Goal: Book appointment/travel/reservation

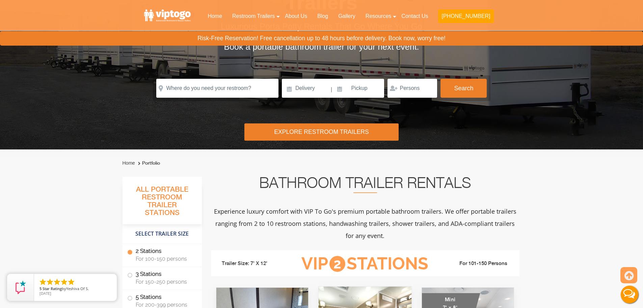
scroll to position [101, 0]
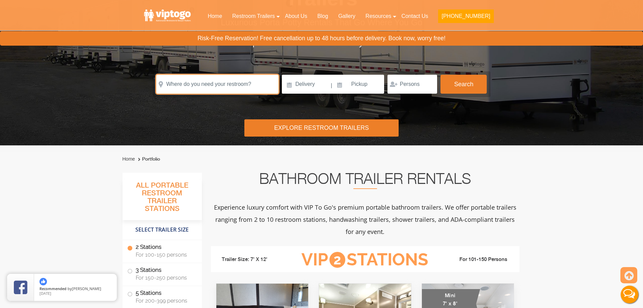
click at [179, 87] on input "text" at bounding box center [217, 84] width 122 height 19
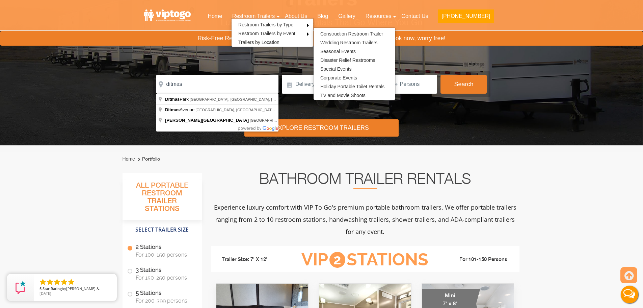
type input "Ditmas Park, Brooklyn, NY, USA"
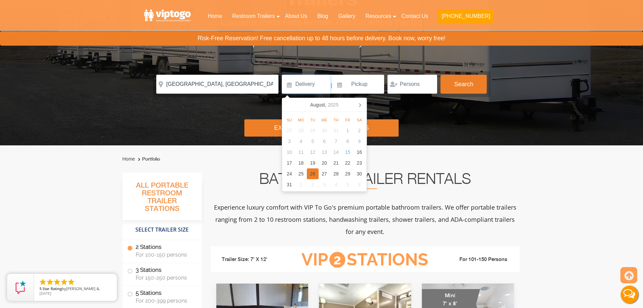
click at [311, 172] on div "26" at bounding box center [313, 173] width 12 height 11
type input "08/26/2025"
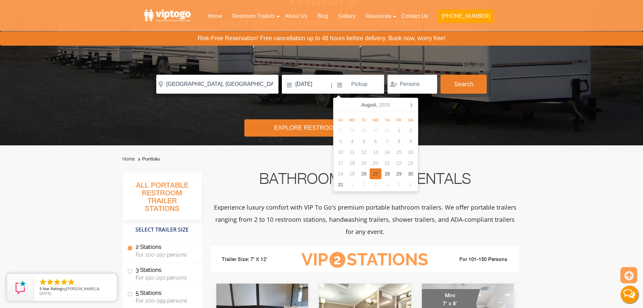
click at [379, 170] on div "27" at bounding box center [376, 173] width 12 height 11
type input "08/27/2025"
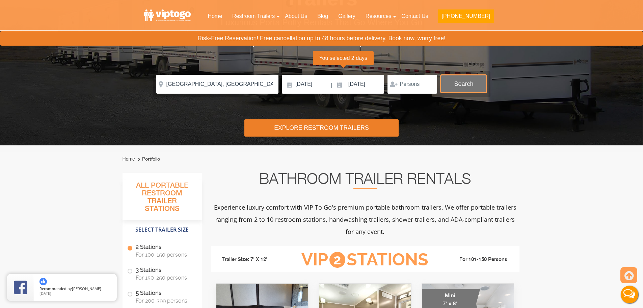
click at [465, 88] on button "Search" at bounding box center [463, 84] width 46 height 18
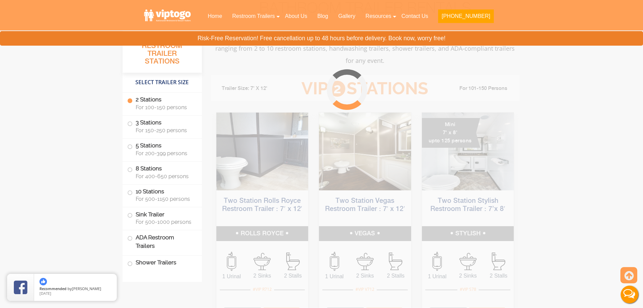
scroll to position [274, 0]
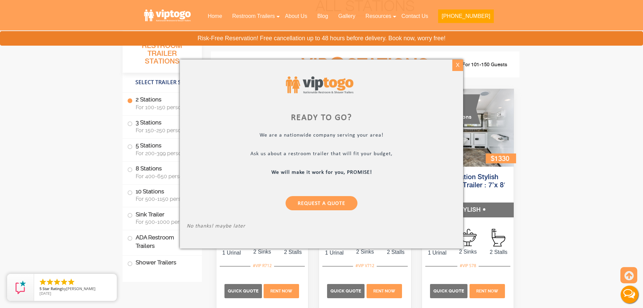
click at [456, 68] on div "X" at bounding box center [457, 64] width 10 height 11
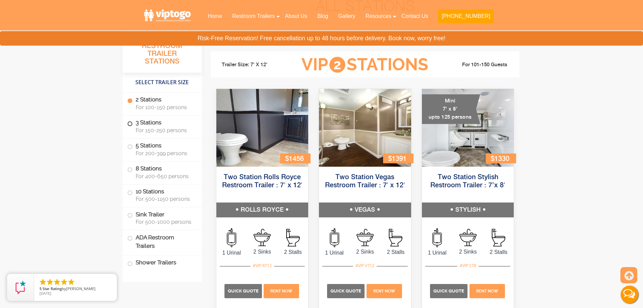
click at [142, 123] on label "3 Stations For 150-250 persons" at bounding box center [162, 125] width 70 height 21
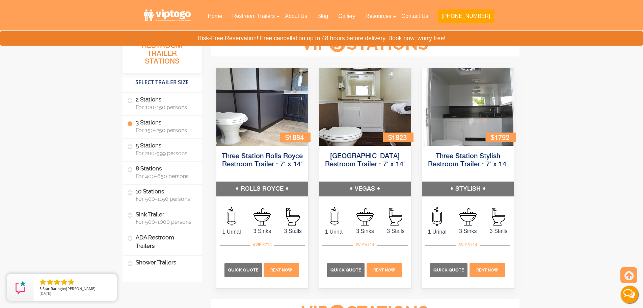
scroll to position [744, 0]
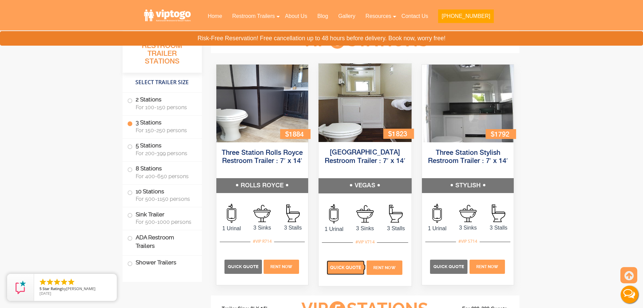
click at [347, 269] on span "Quick Quote" at bounding box center [345, 267] width 31 height 5
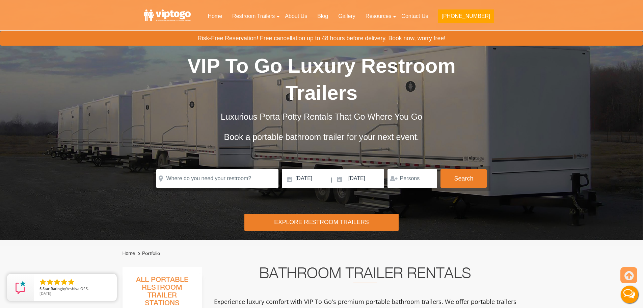
scroll to position [1, 0]
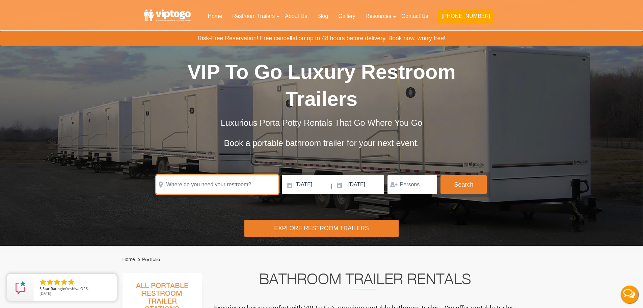
click at [200, 182] on input "text" at bounding box center [217, 184] width 122 height 19
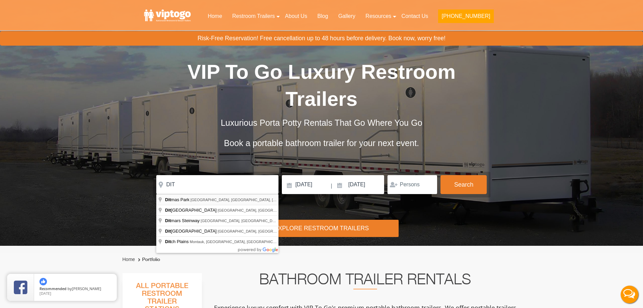
type input "Ditmas Park, Brooklyn, NY, USA"
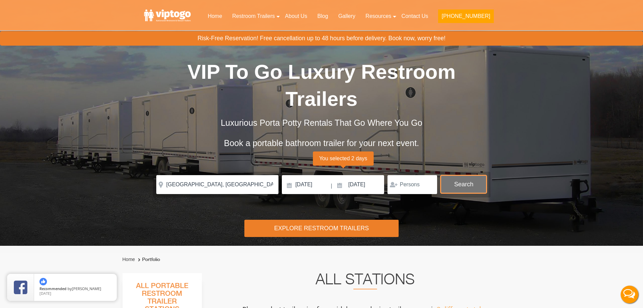
drag, startPoint x: 458, startPoint y: 182, endPoint x: 457, endPoint y: 189, distance: 7.9
click at [459, 181] on button "Search" at bounding box center [463, 184] width 46 height 18
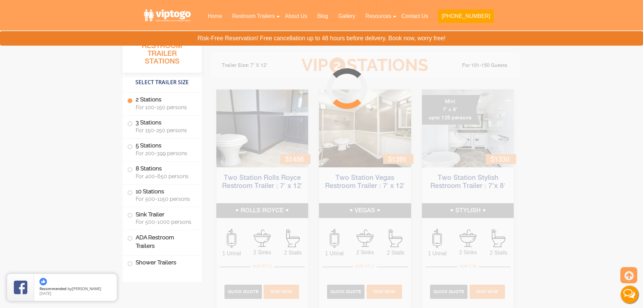
scroll to position [274, 0]
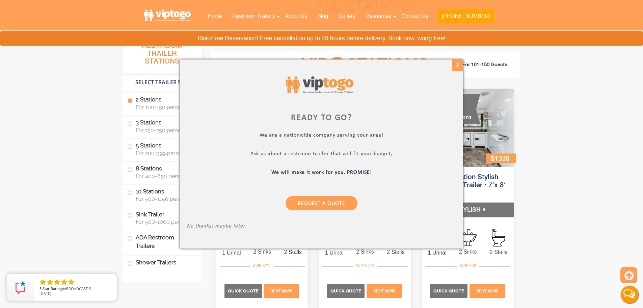
click at [458, 66] on div "X" at bounding box center [457, 64] width 10 height 11
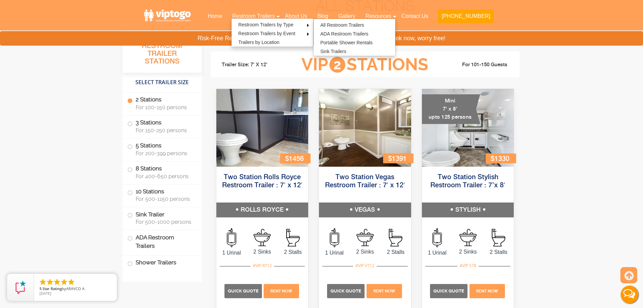
click at [159, 98] on label "2 Stations For 100-150 persons" at bounding box center [162, 102] width 70 height 21
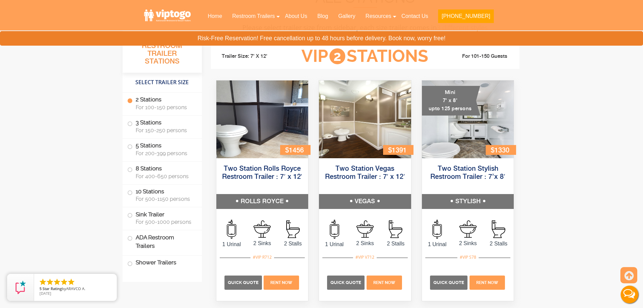
scroll to position [298, 0]
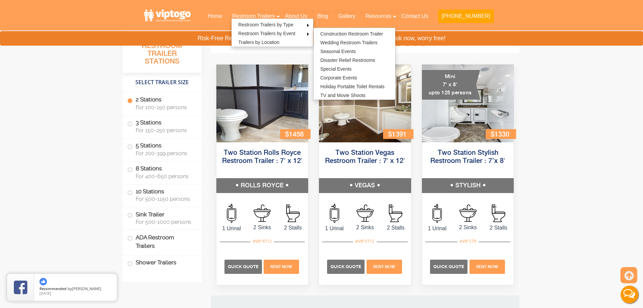
drag, startPoint x: 28, startPoint y: 179, endPoint x: 39, endPoint y: 165, distance: 17.6
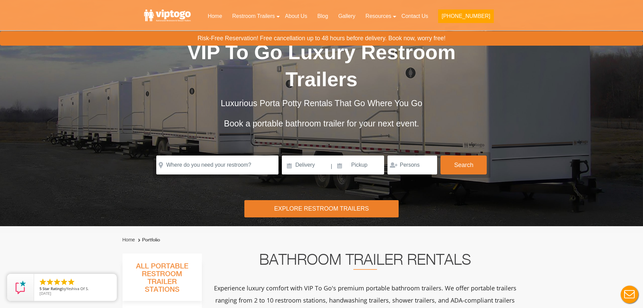
scroll to position [68, 0]
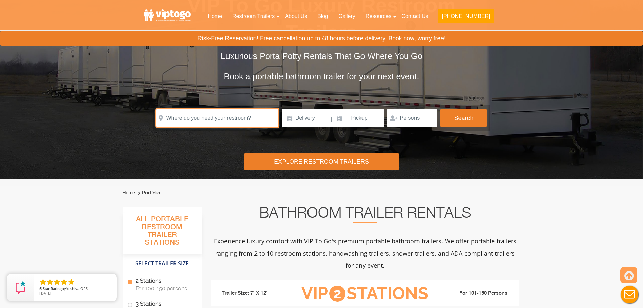
paste input "[STREET_ADDRESS][PERSON_NAME]"
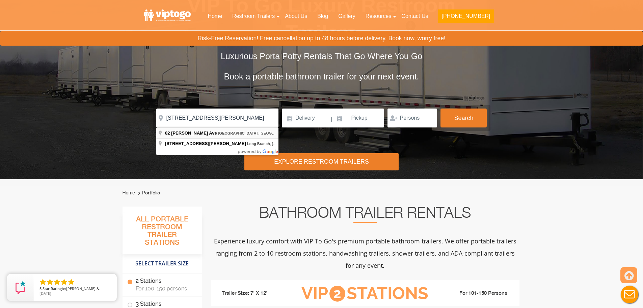
type input "[STREET_ADDRESS][PERSON_NAME]"
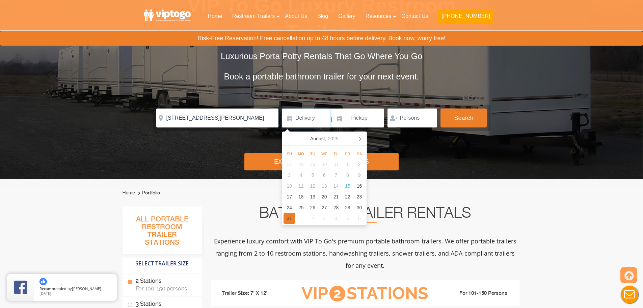
click at [289, 221] on div "31" at bounding box center [290, 218] width 12 height 11
drag, startPoint x: 317, startPoint y: 115, endPoint x: 328, endPoint y: 111, distance: 11.9
click at [318, 117] on input "[DATE]" at bounding box center [306, 117] width 48 height 19
click at [293, 196] on div "17" at bounding box center [290, 196] width 12 height 11
type input "[DATE]"
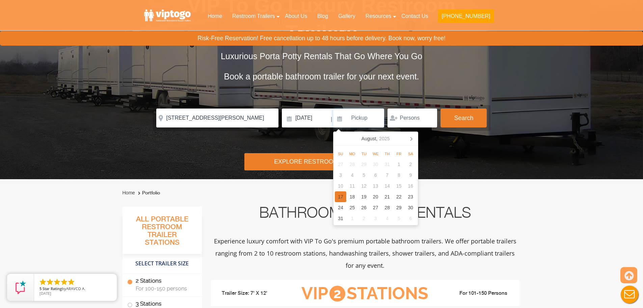
click at [342, 196] on div "17" at bounding box center [341, 196] width 12 height 11
type input "[DATE]"
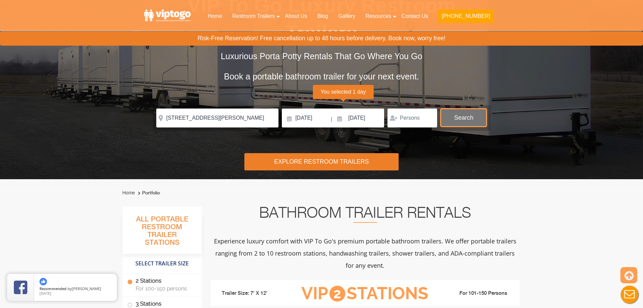
click at [467, 114] on button "Search" at bounding box center [463, 117] width 46 height 18
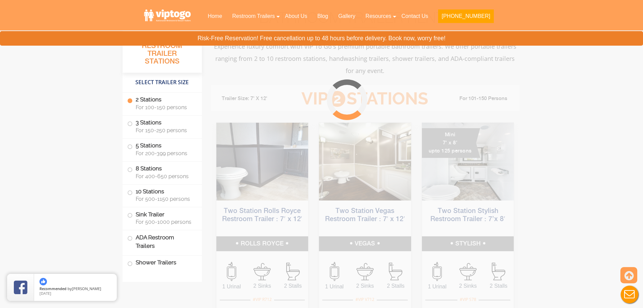
scroll to position [274, 0]
